Goal: Task Accomplishment & Management: Manage account settings

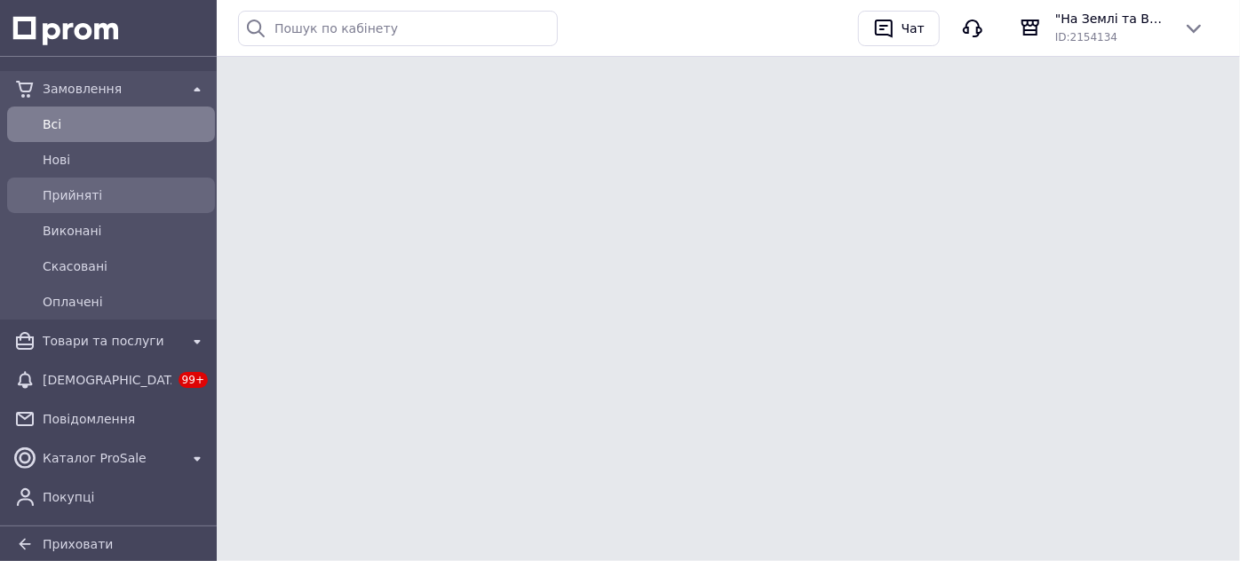
click at [107, 193] on span "Прийняті" at bounding box center [125, 196] width 165 height 18
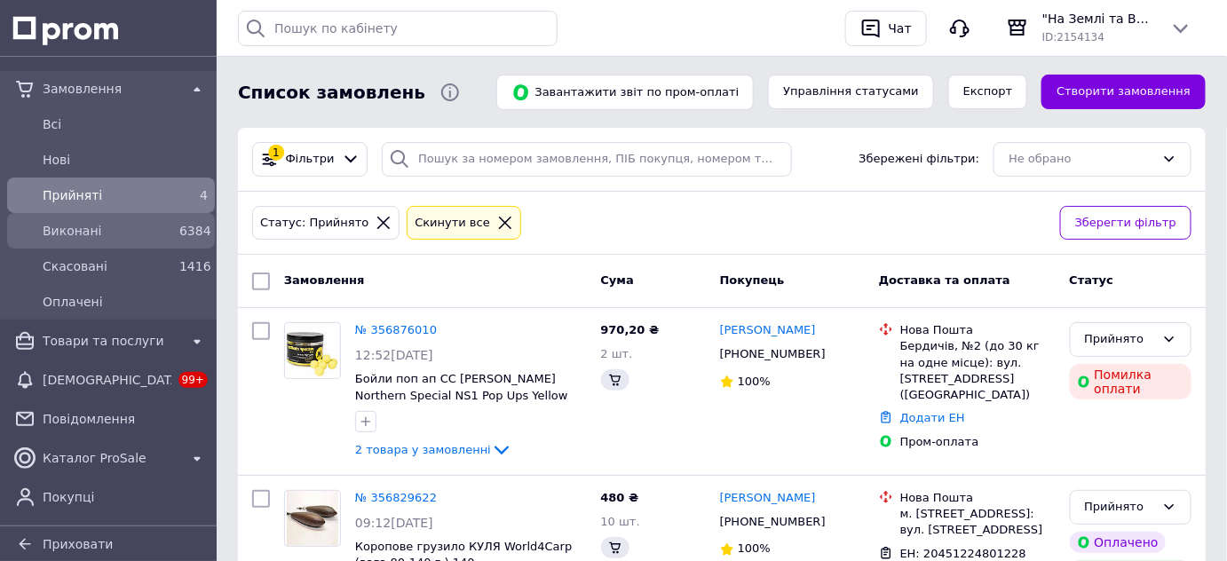
click at [114, 229] on span "Виконані" at bounding box center [108, 231] width 130 height 18
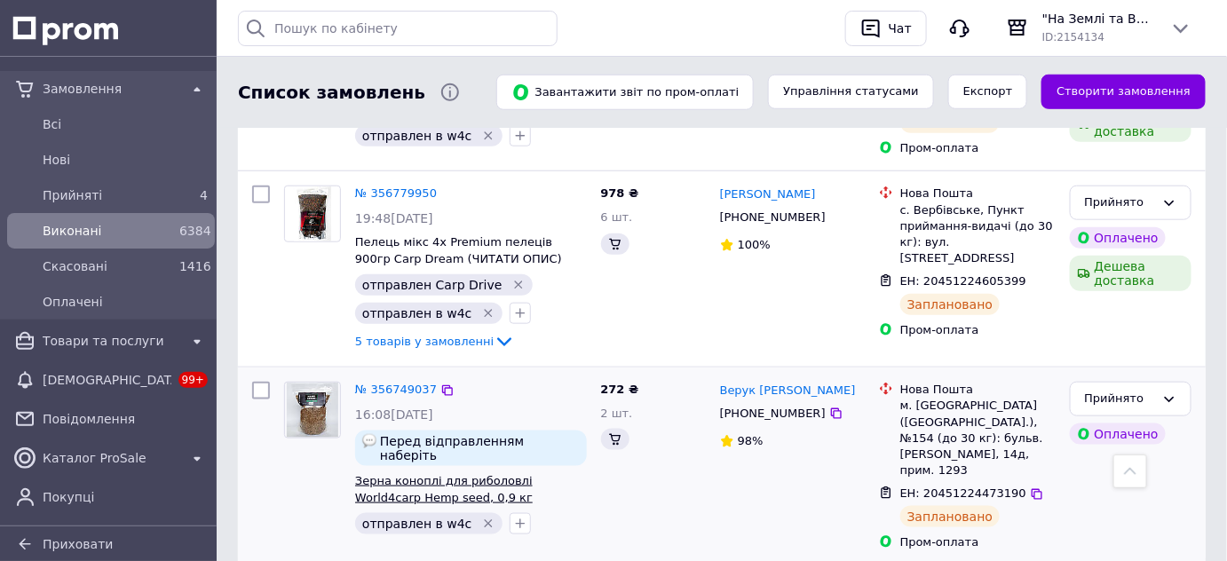
scroll to position [481, 0]
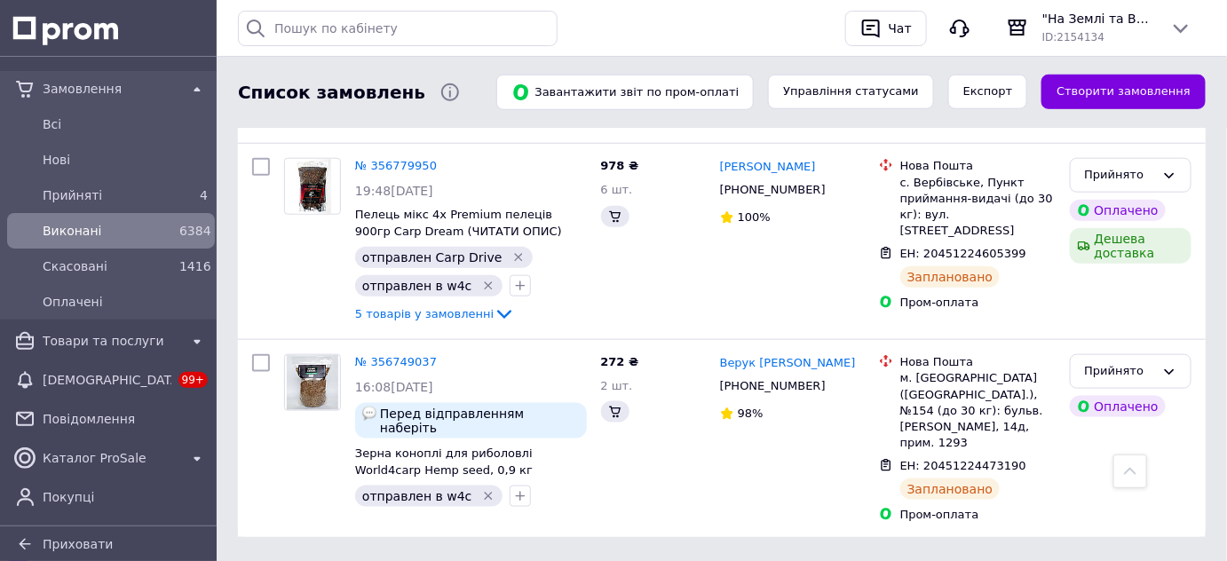
click at [89, 226] on span "Виконані" at bounding box center [108, 231] width 130 height 18
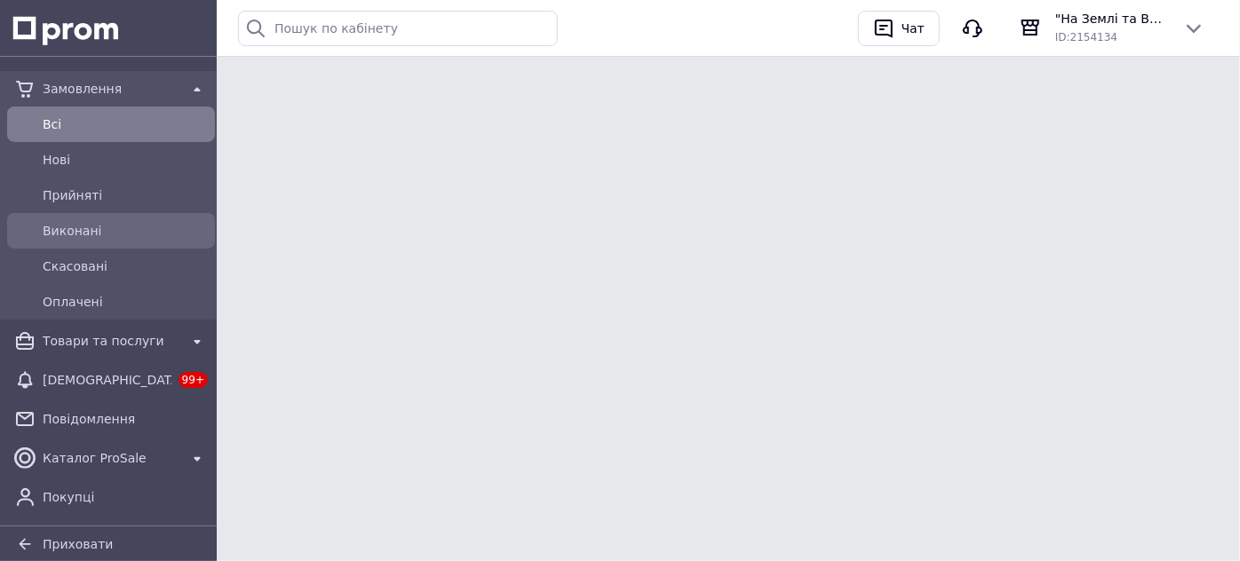
click at [79, 235] on span "Виконані" at bounding box center [125, 231] width 165 height 18
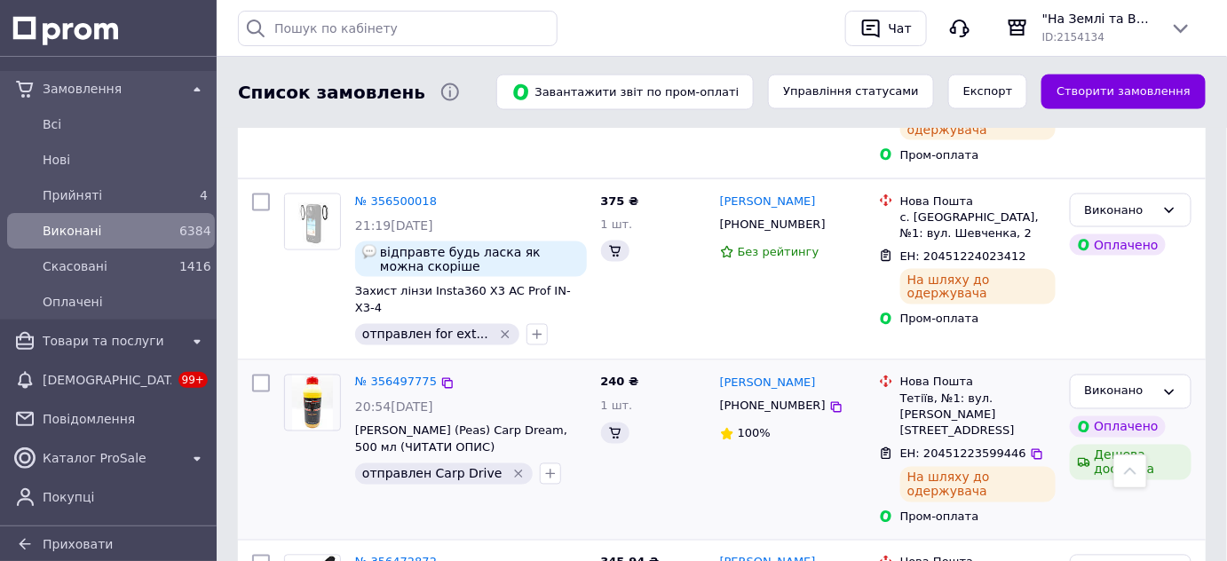
scroll to position [3195, 0]
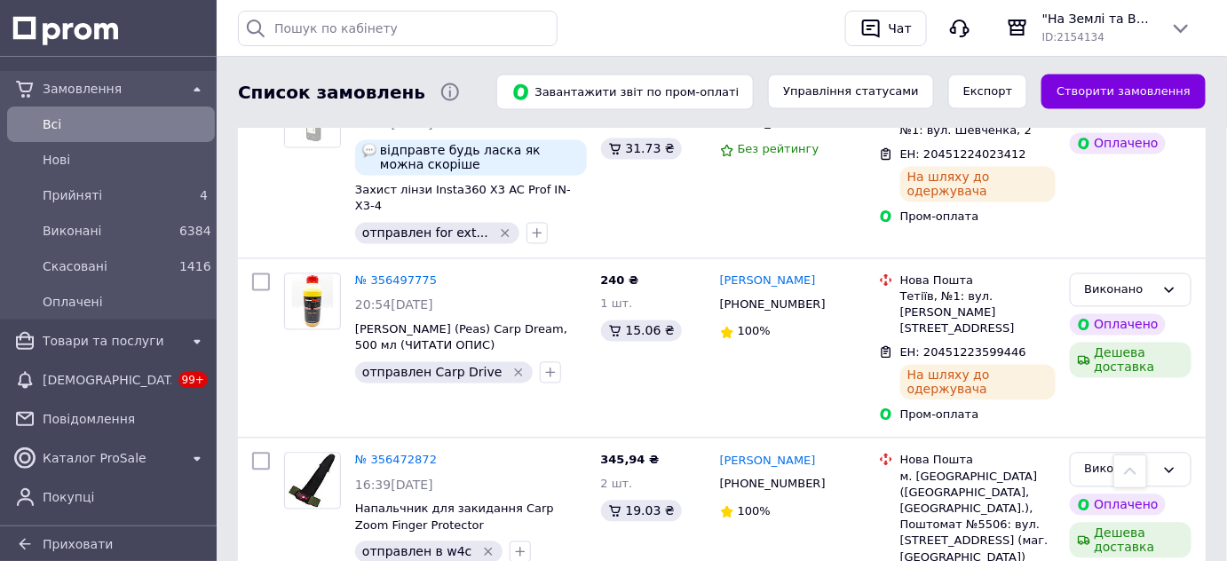
scroll to position [3271, 0]
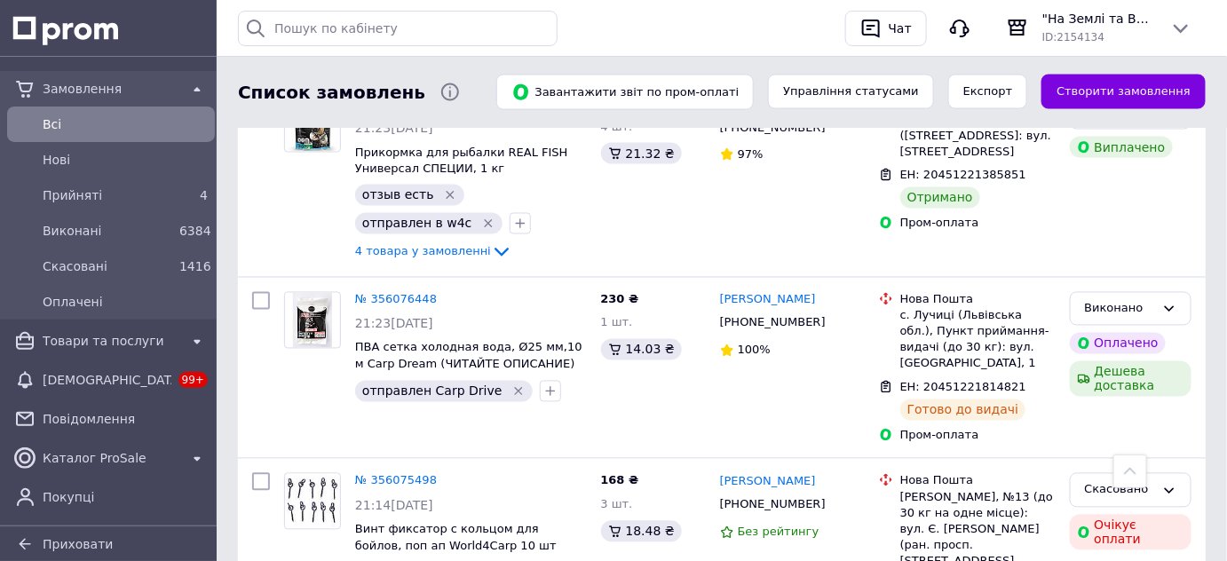
scroll to position [3223, 0]
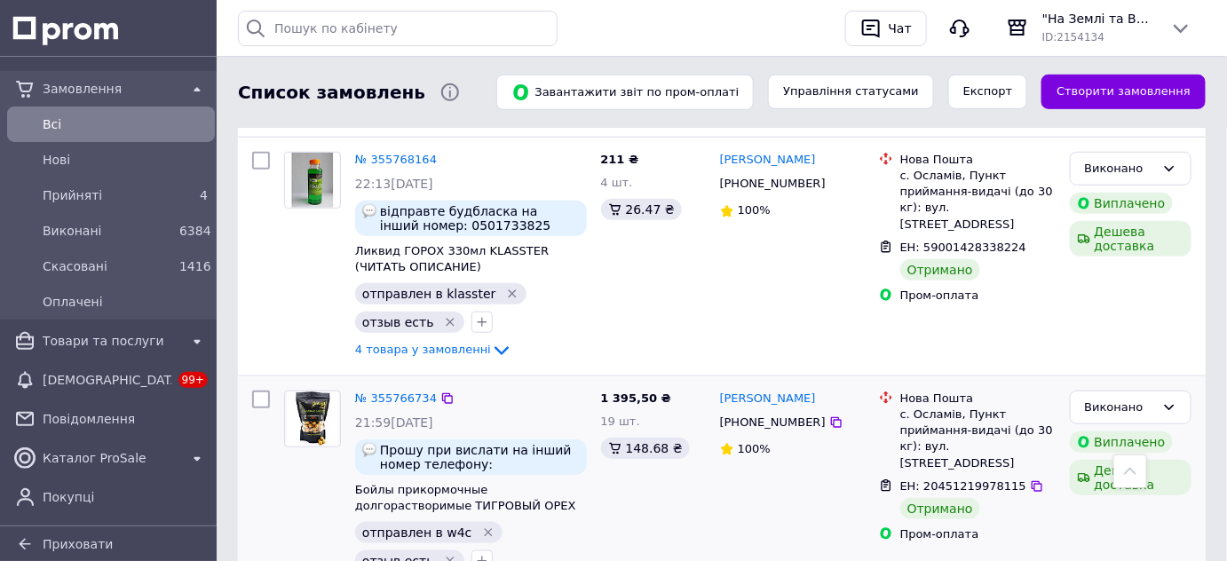
scroll to position [2584, 0]
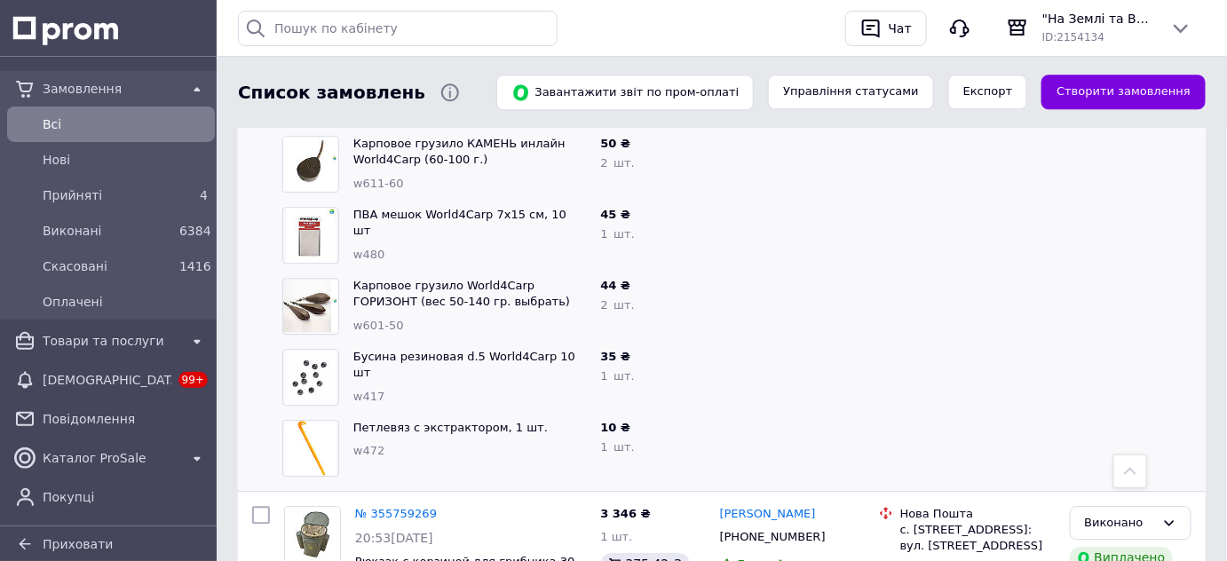
scroll to position [3794, 0]
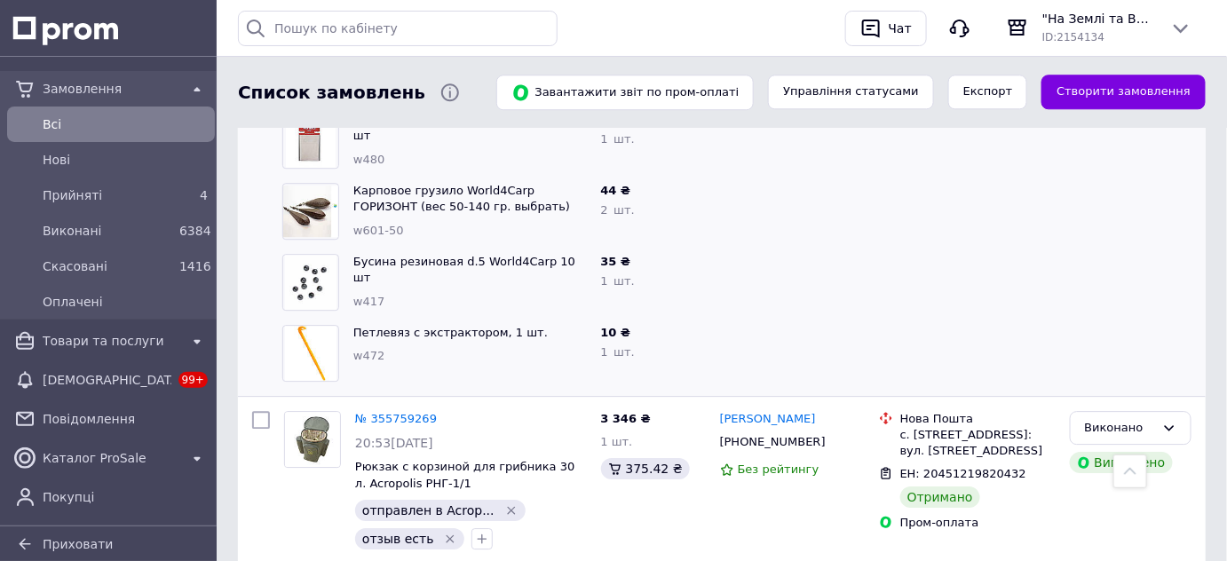
click at [122, 120] on span "Всi" at bounding box center [125, 124] width 165 height 18
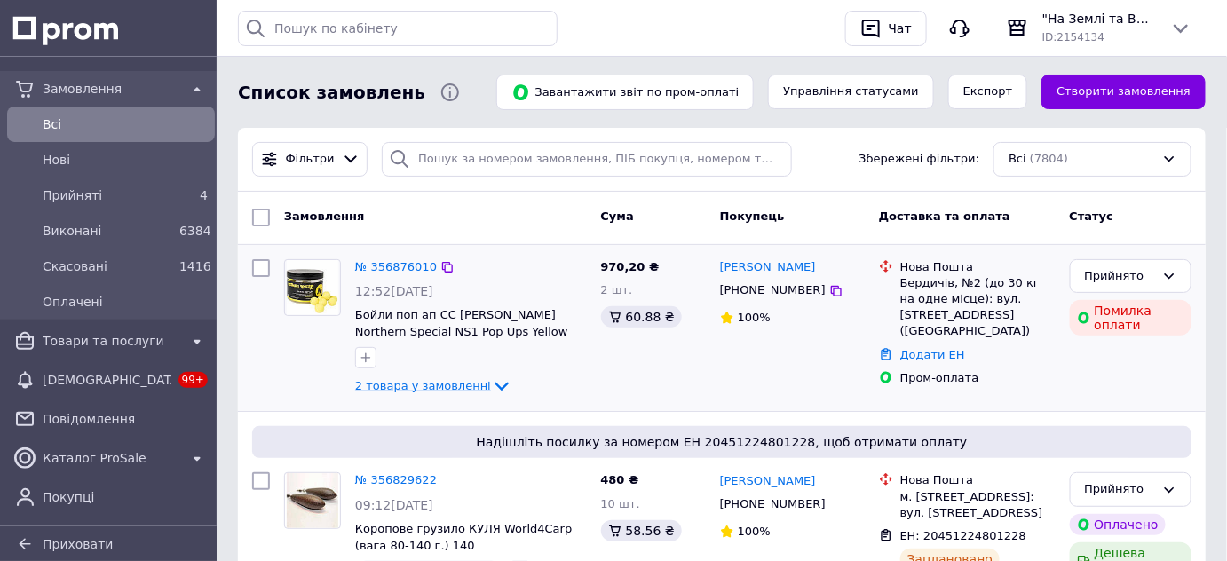
click at [417, 387] on span "2 товара у замовленні" at bounding box center [423, 385] width 136 height 13
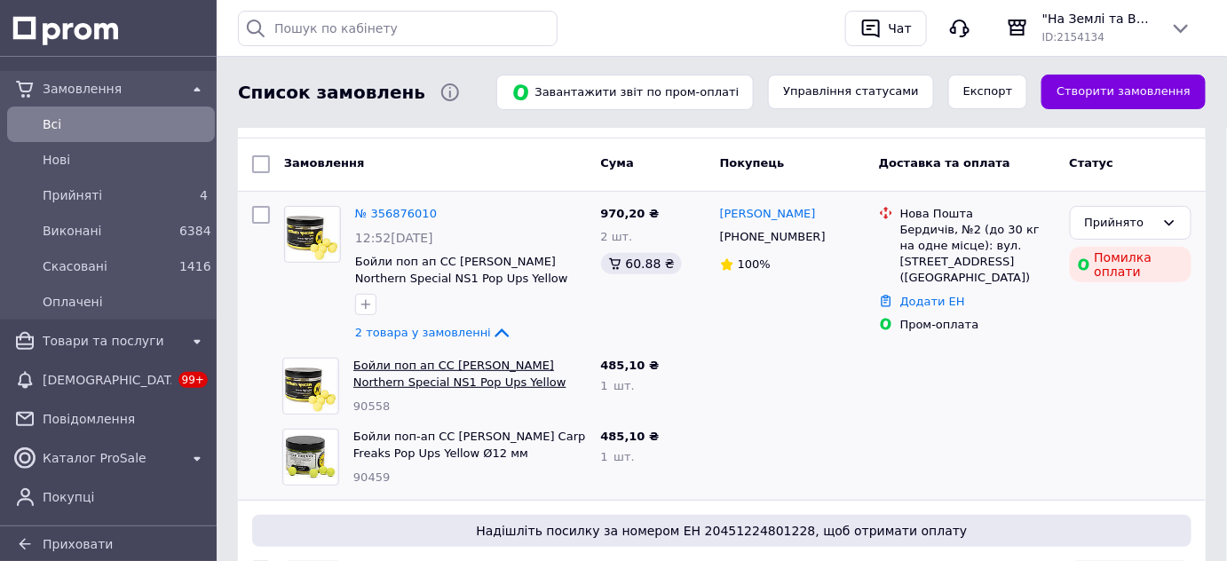
scroll to position [80, 0]
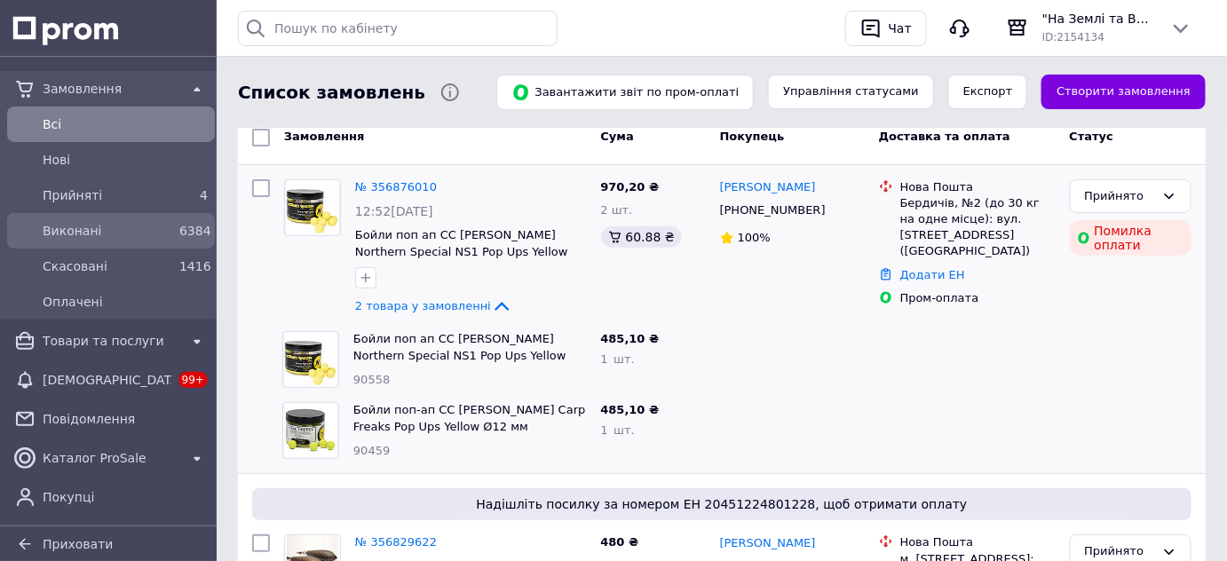
click at [130, 240] on div "Виконані" at bounding box center [107, 230] width 137 height 25
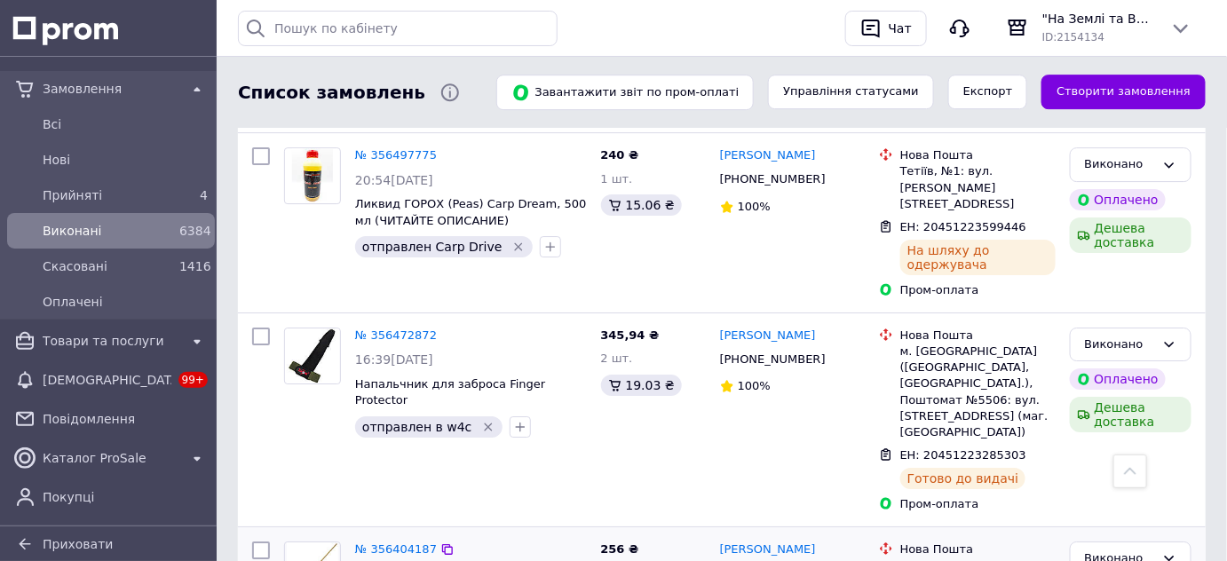
scroll to position [1696, 0]
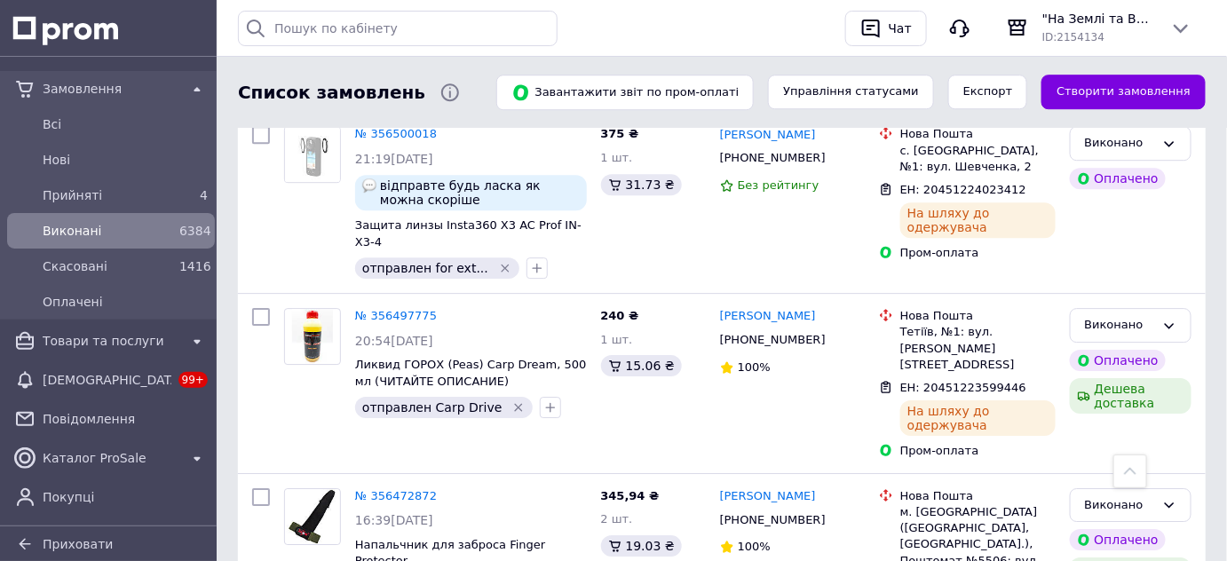
click at [104, 83] on span "Замовлення" at bounding box center [111, 89] width 137 height 18
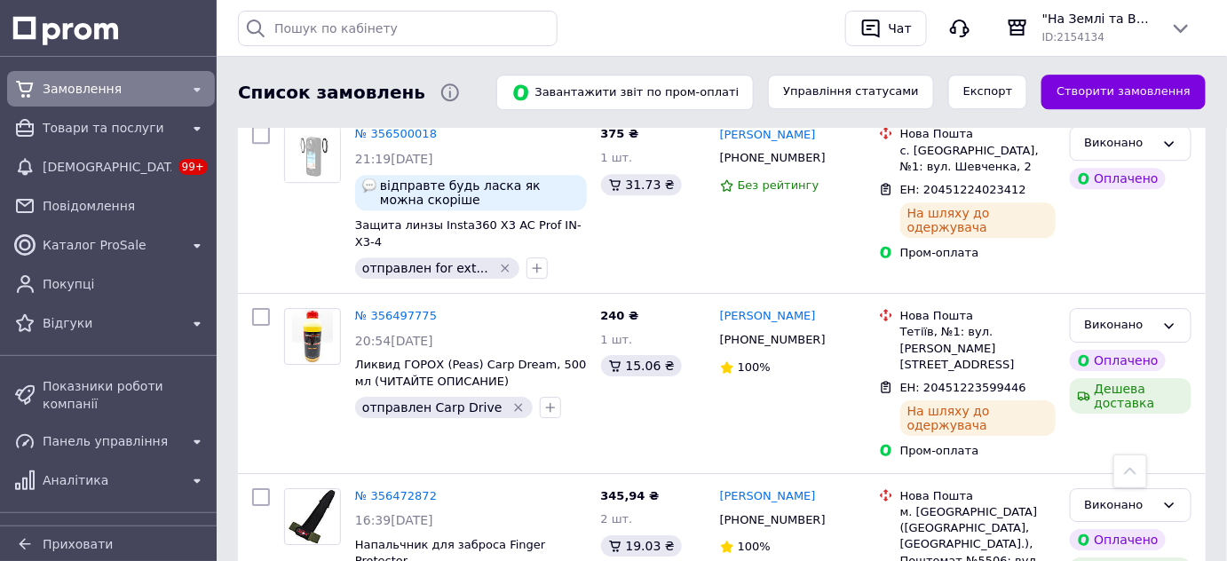
click at [115, 91] on span "Замовлення" at bounding box center [111, 89] width 137 height 18
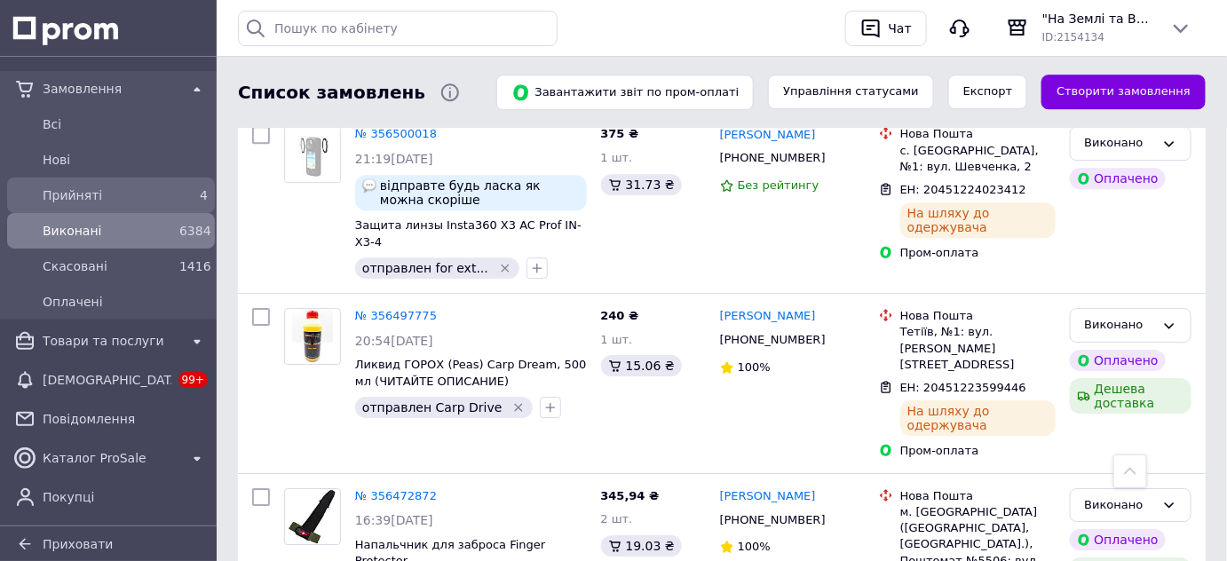
click at [99, 190] on span "Прийняті" at bounding box center [108, 196] width 130 height 18
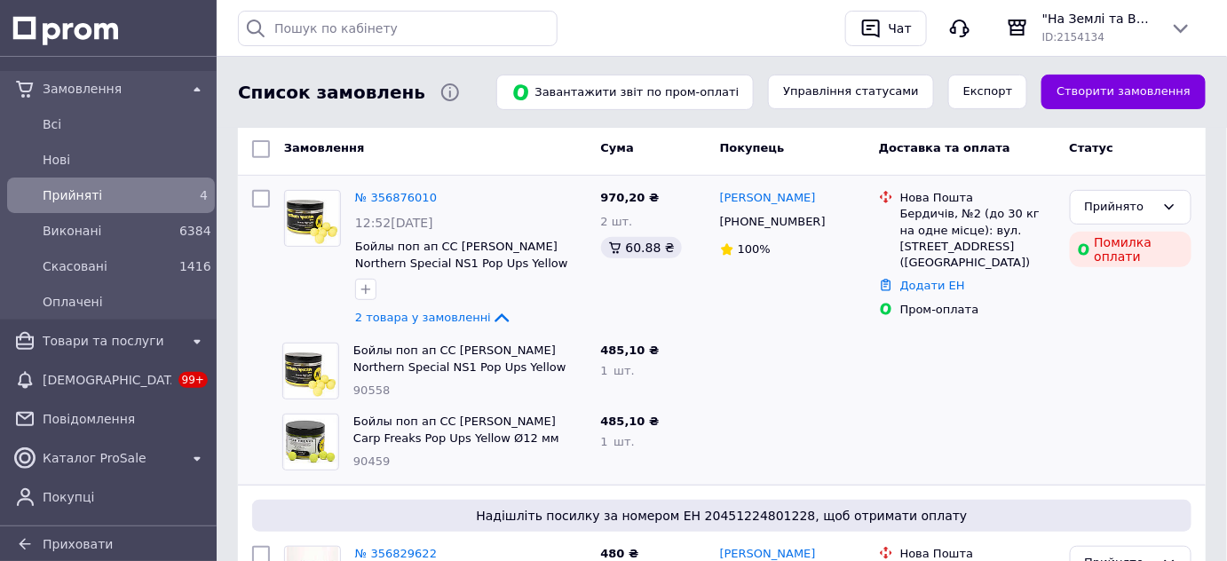
scroll to position [161, 0]
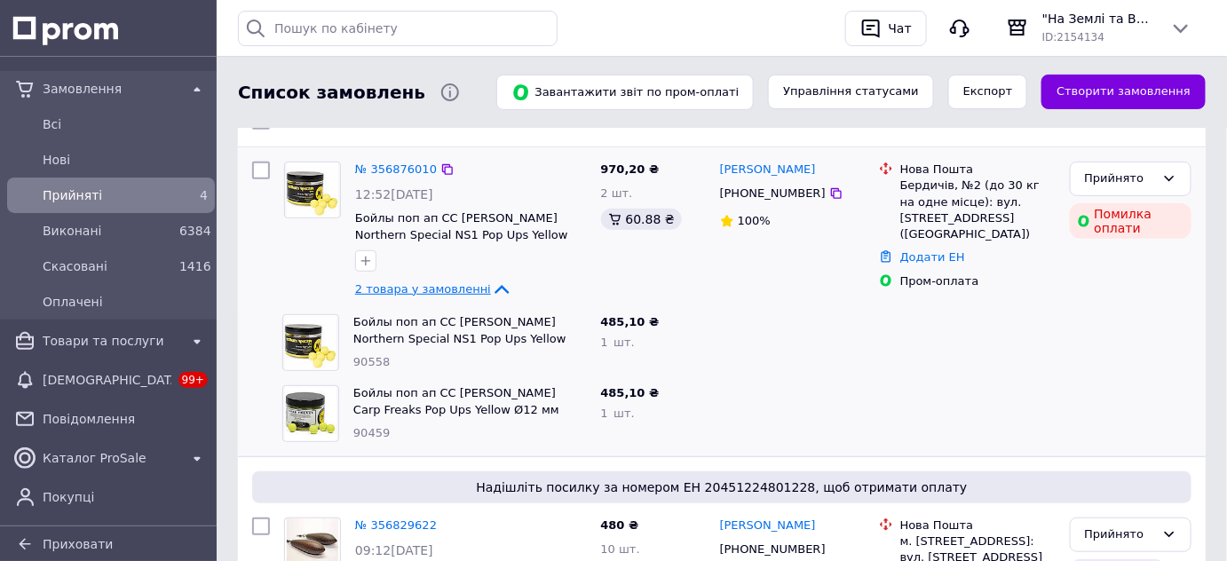
click at [455, 282] on span "2 товара у замовленні" at bounding box center [423, 288] width 136 height 13
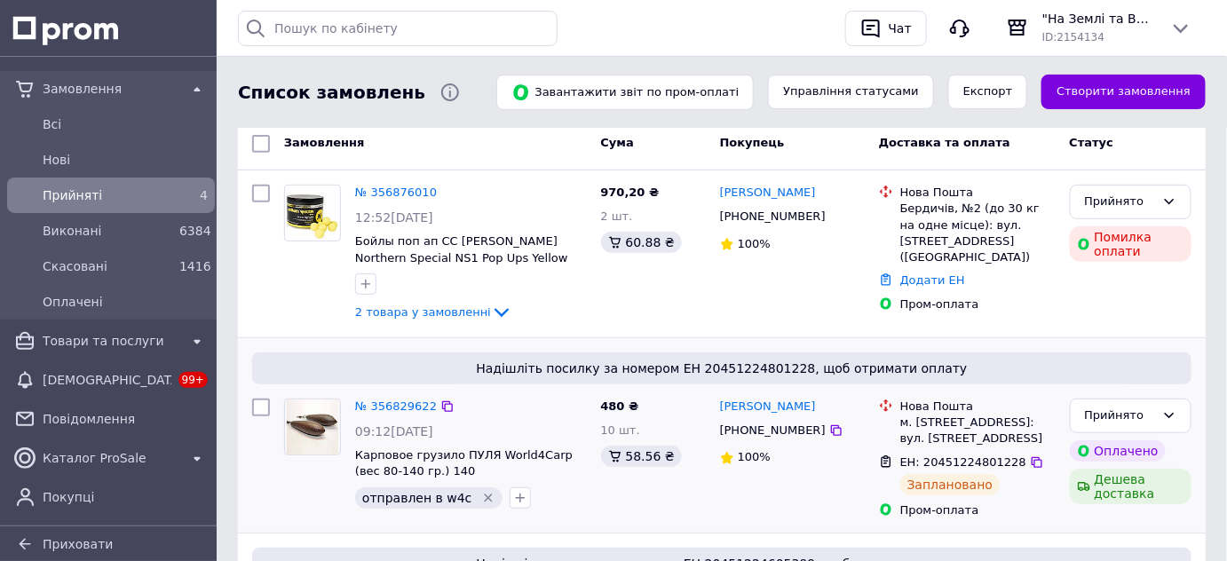
scroll to position [135, 0]
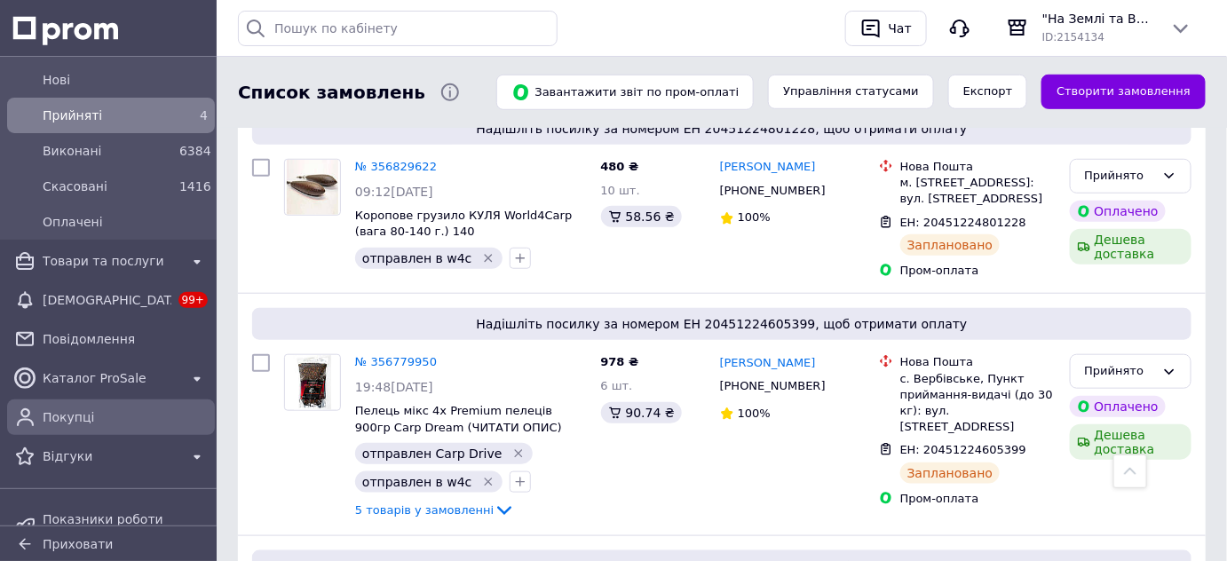
scroll to position [161, 0]
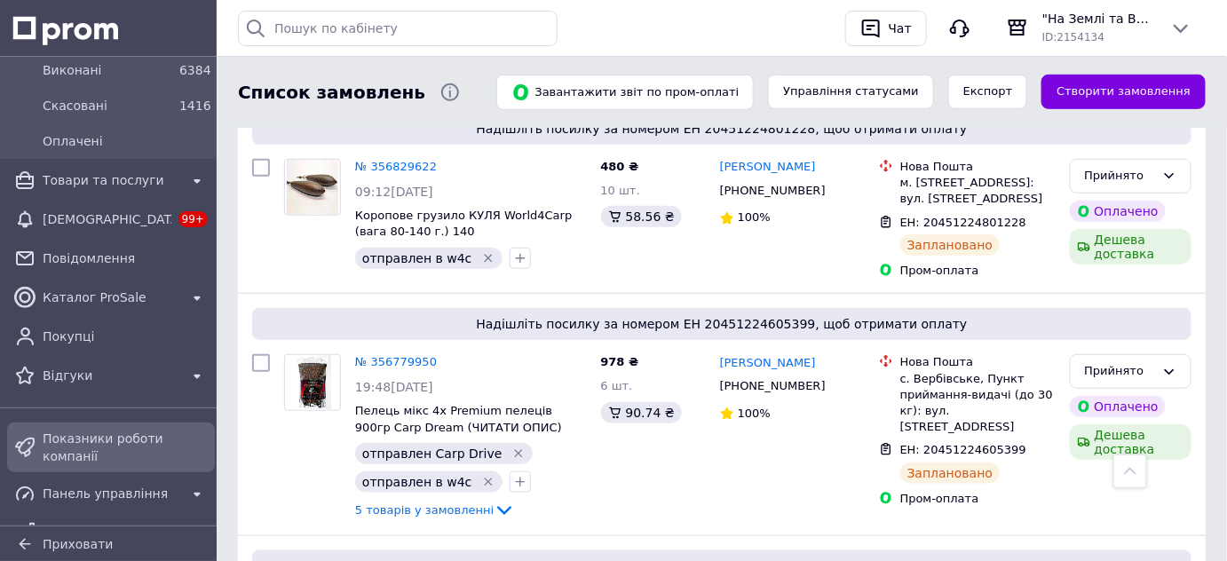
click at [135, 441] on span "Показники роботи компанії" at bounding box center [125, 448] width 165 height 36
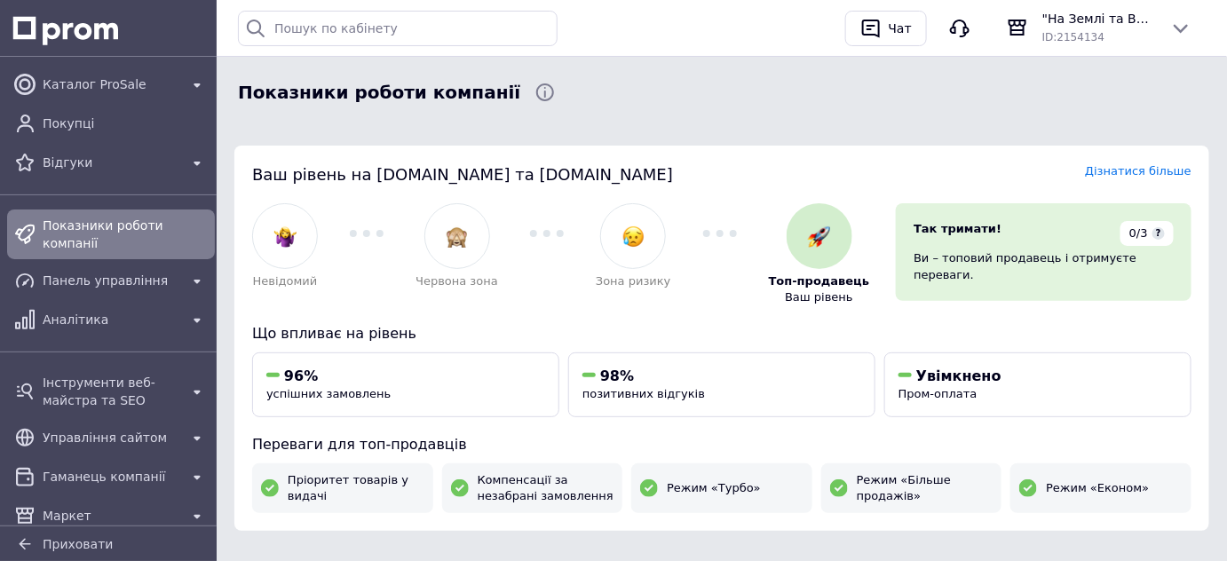
scroll to position [80, 0]
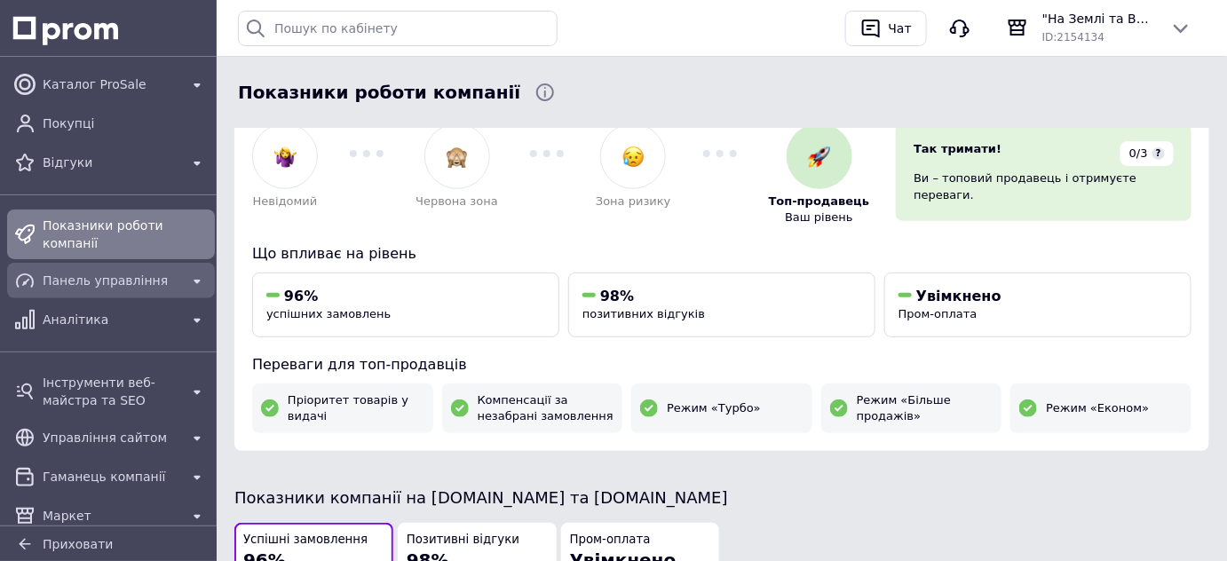
click at [126, 266] on div "Панель управління" at bounding box center [111, 280] width 201 height 28
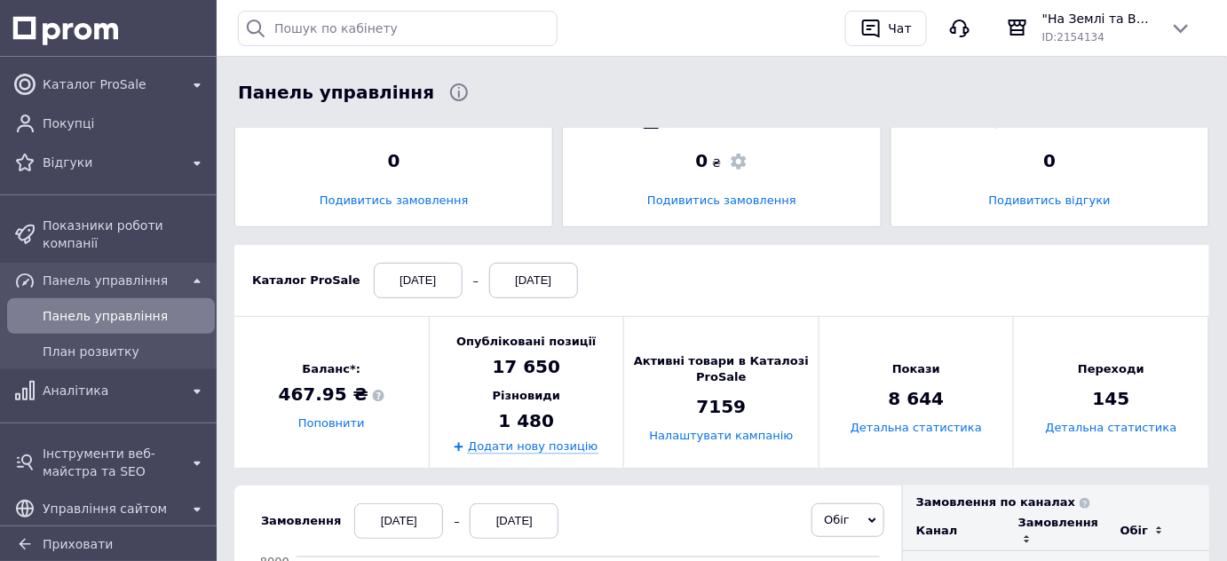
scroll to position [80, 0]
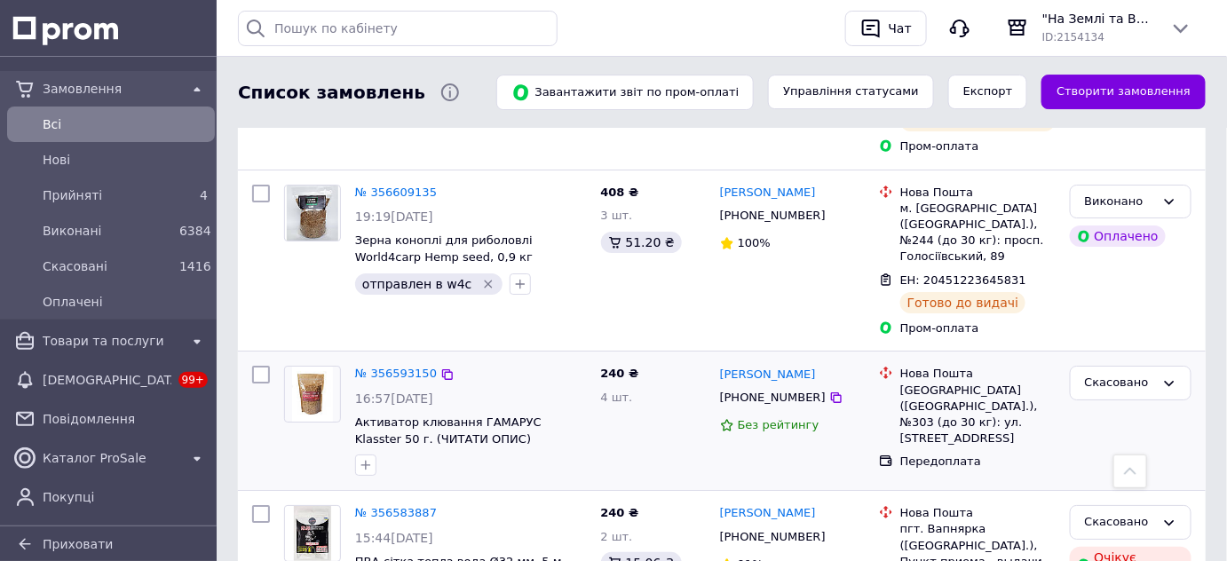
scroll to position [2018, 0]
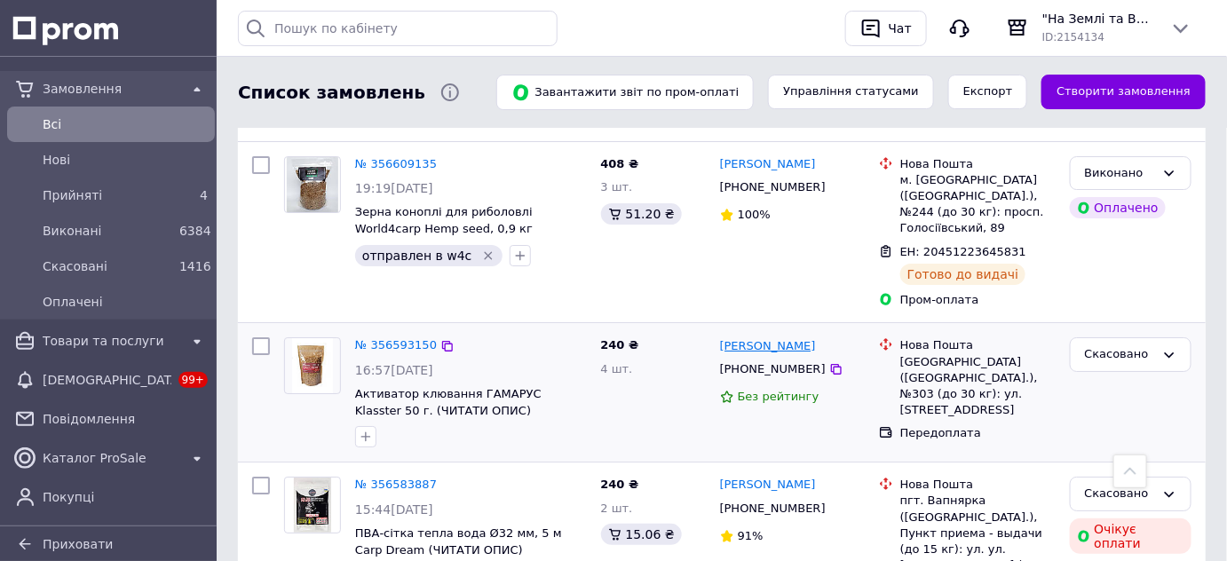
click at [807, 338] on link "[PERSON_NAME]" at bounding box center [768, 346] width 96 height 17
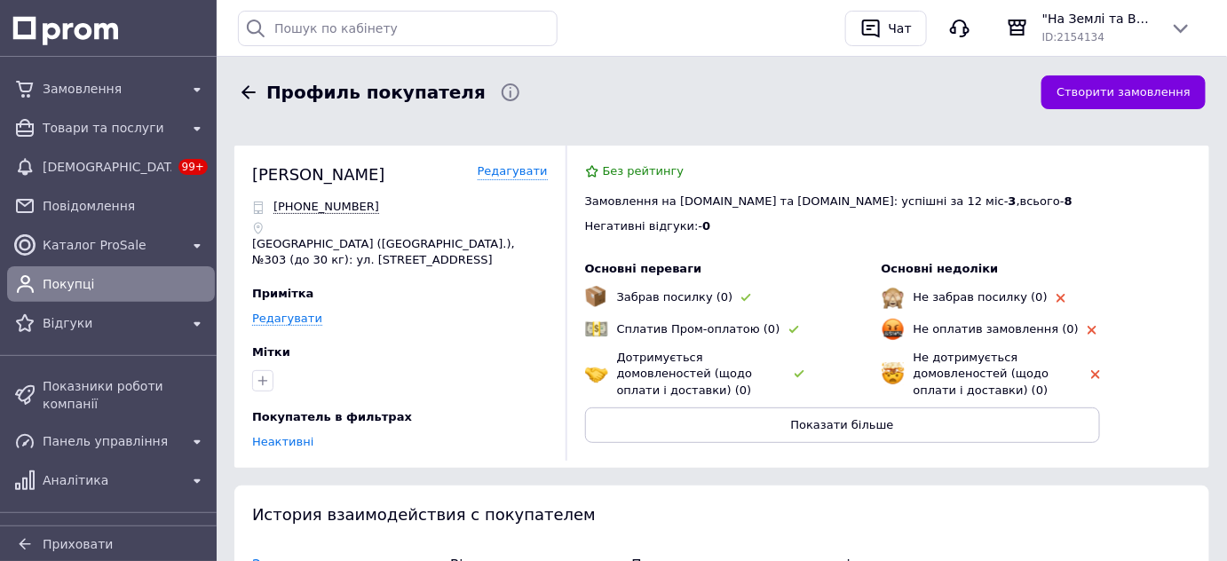
scroll to position [161, 0]
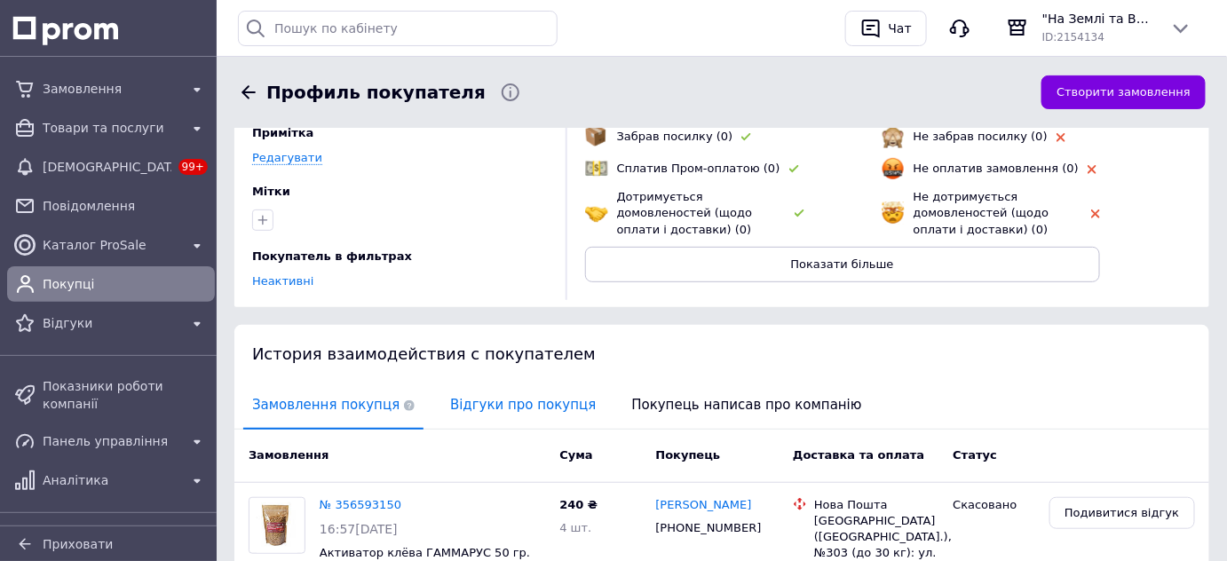
click at [495, 408] on span "Відгуки про покупця" at bounding box center [522, 405] width 163 height 45
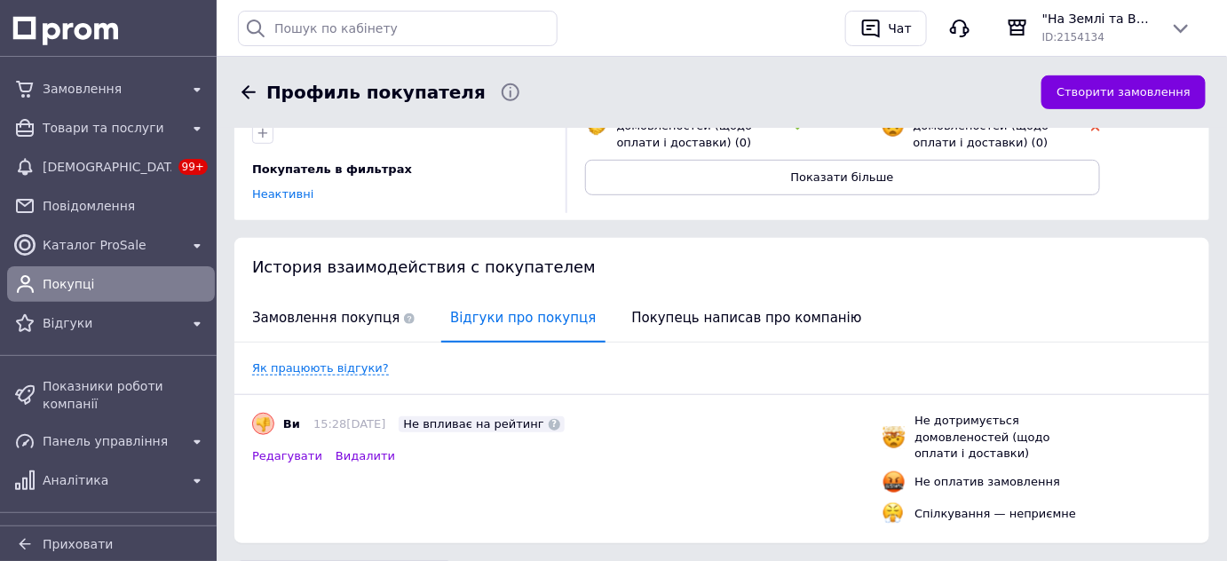
scroll to position [322, 0]
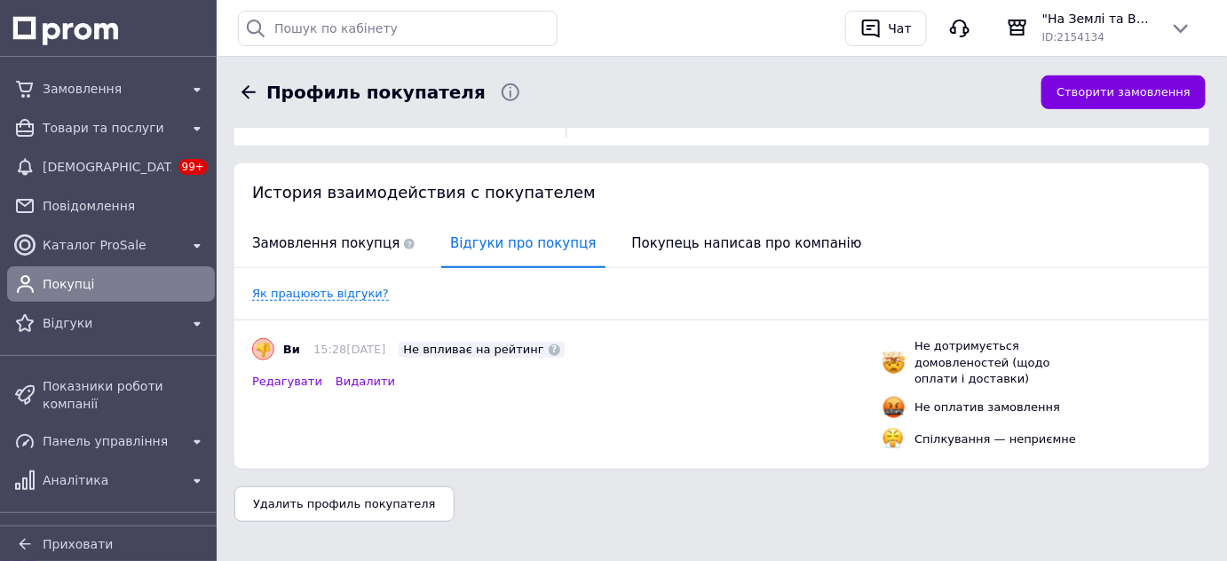
click at [248, 96] on icon at bounding box center [248, 92] width 21 height 21
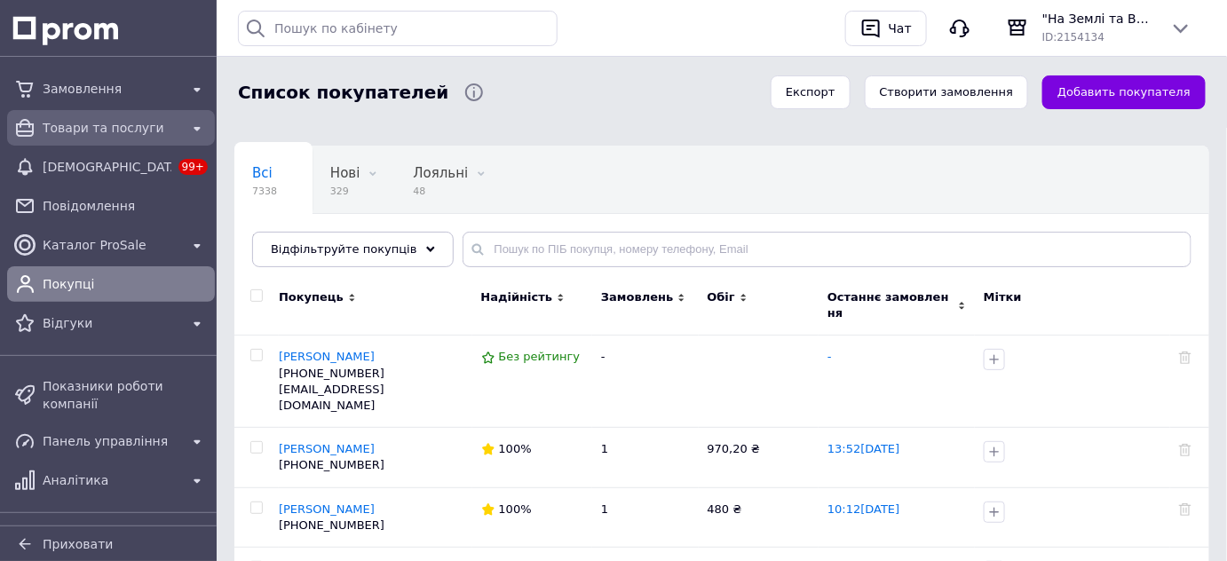
click at [103, 127] on span "Товари та послуги" at bounding box center [111, 128] width 137 height 18
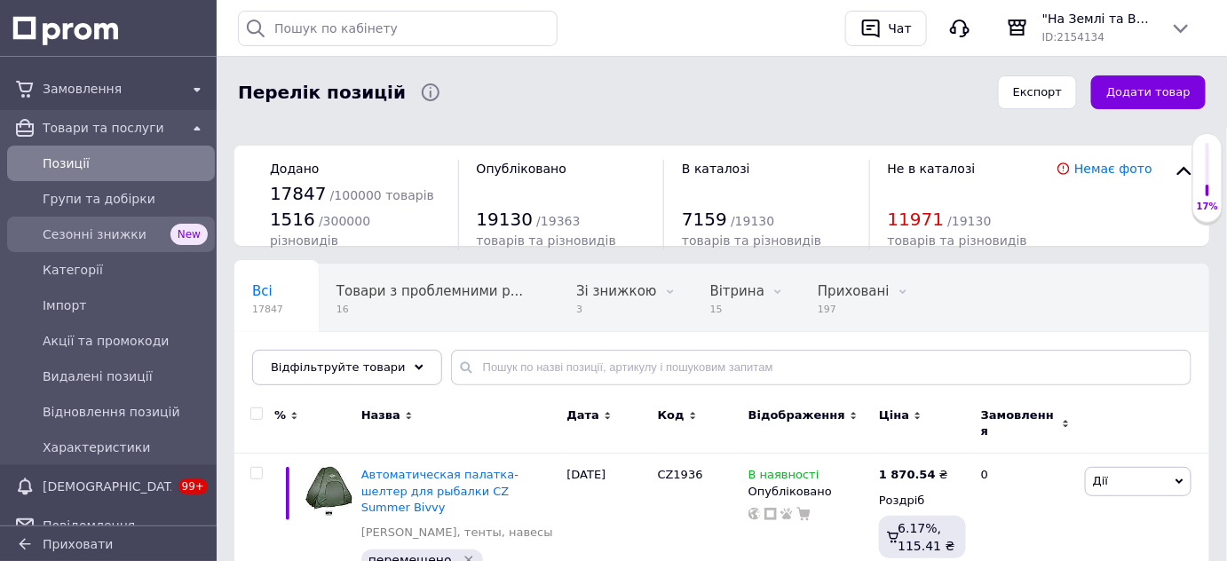
scroll to position [80, 0]
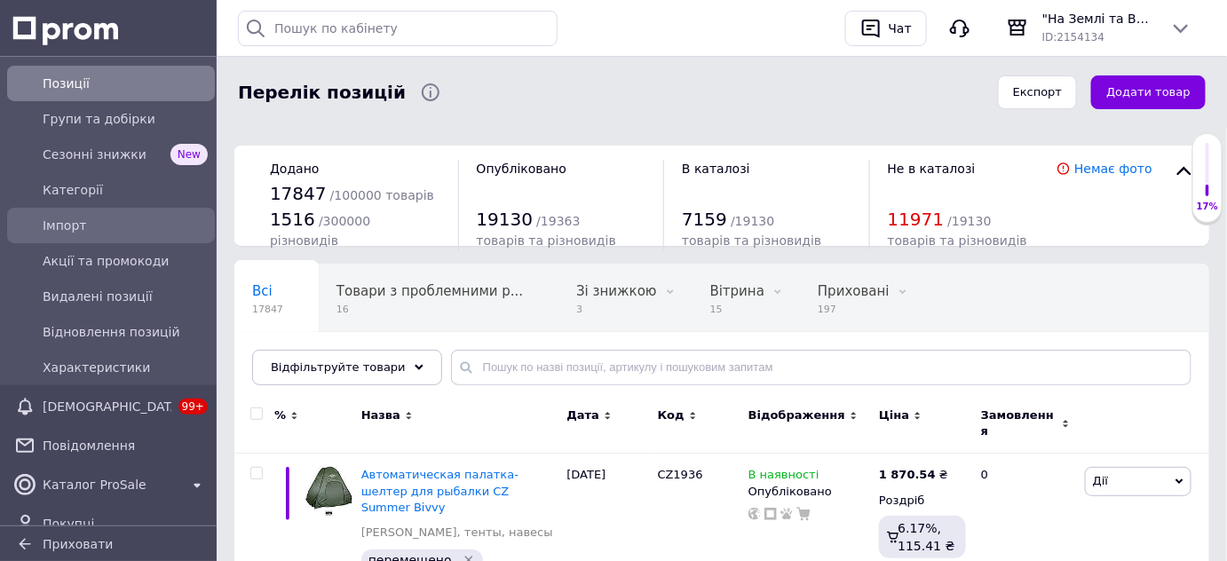
click at [98, 229] on span "Імпорт" at bounding box center [125, 226] width 165 height 18
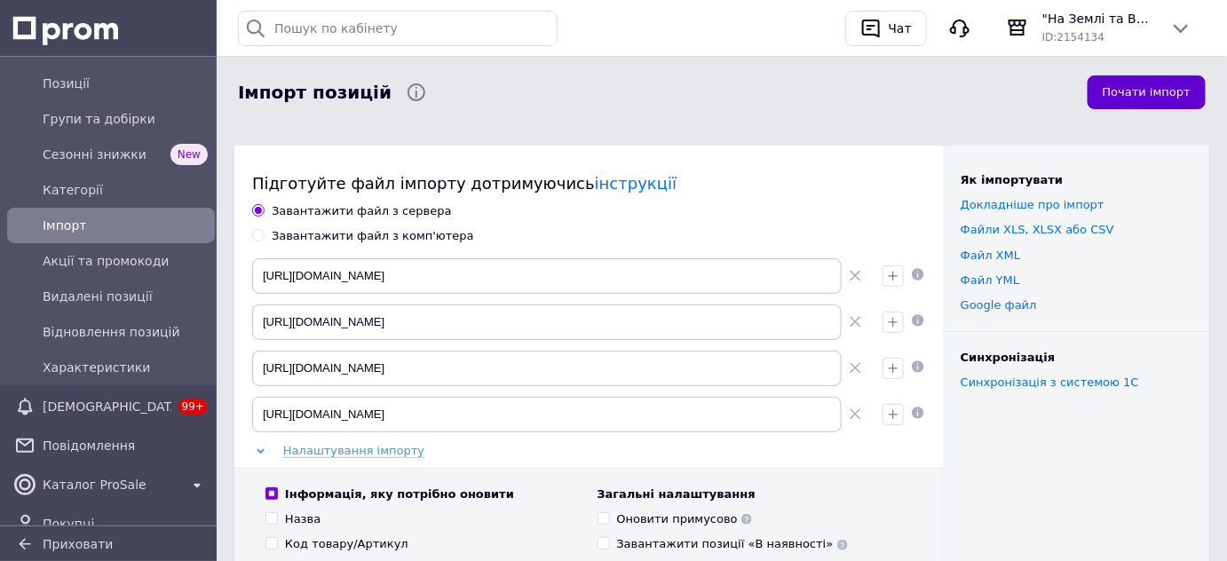
click at [1173, 91] on button "Почати імпорт" at bounding box center [1147, 92] width 118 height 35
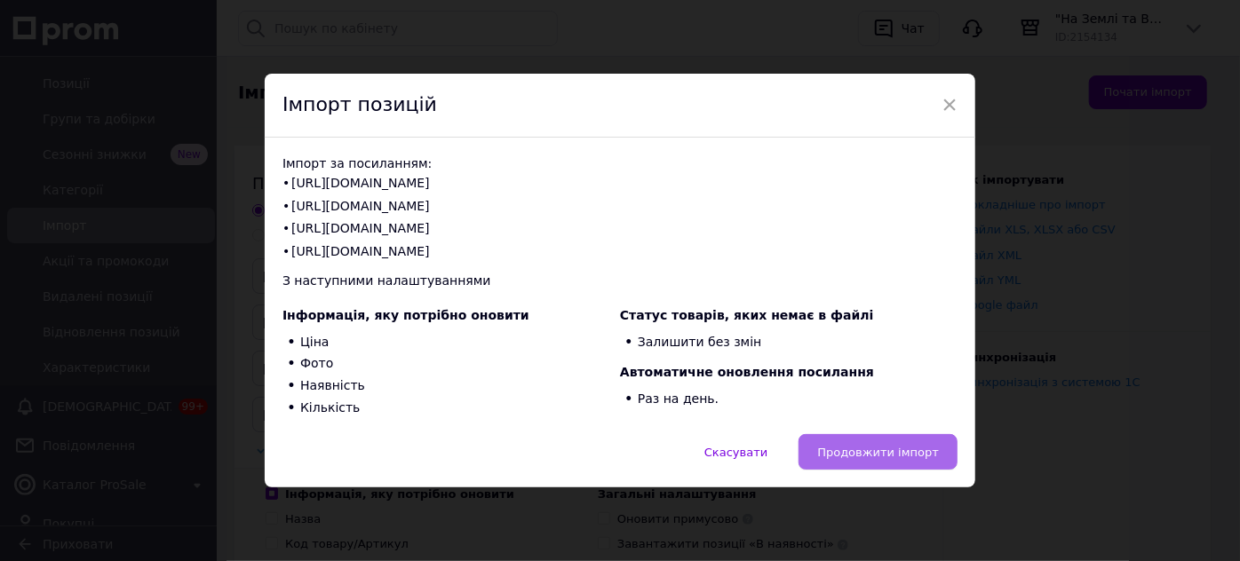
click at [901, 457] on span "Продовжити імпорт" at bounding box center [878, 452] width 122 height 13
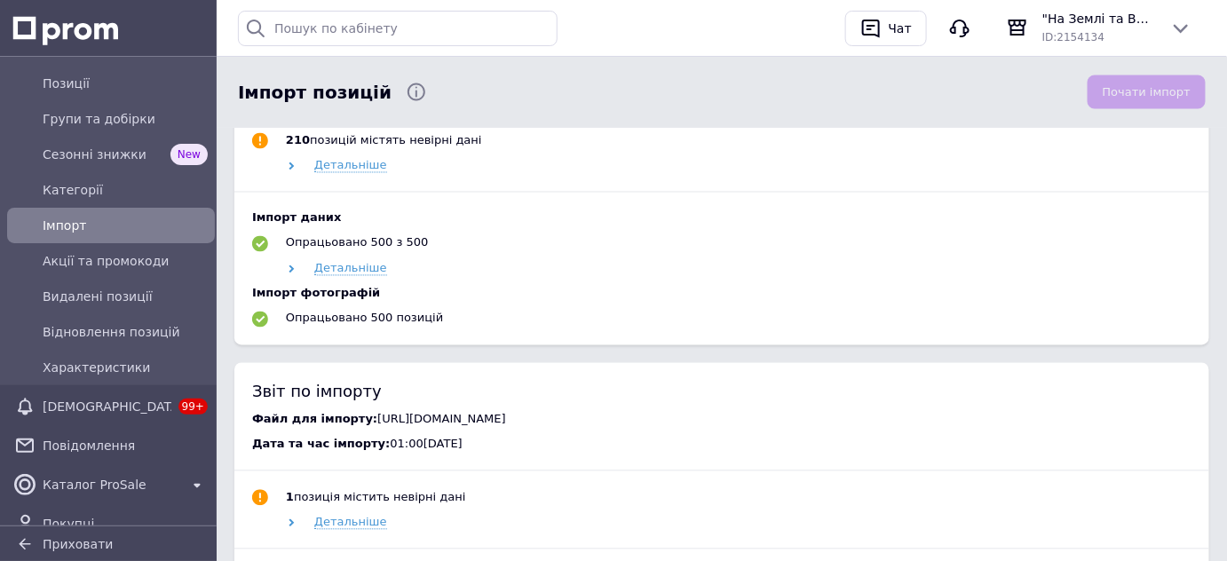
scroll to position [1049, 0]
